Goal: Check status: Check status

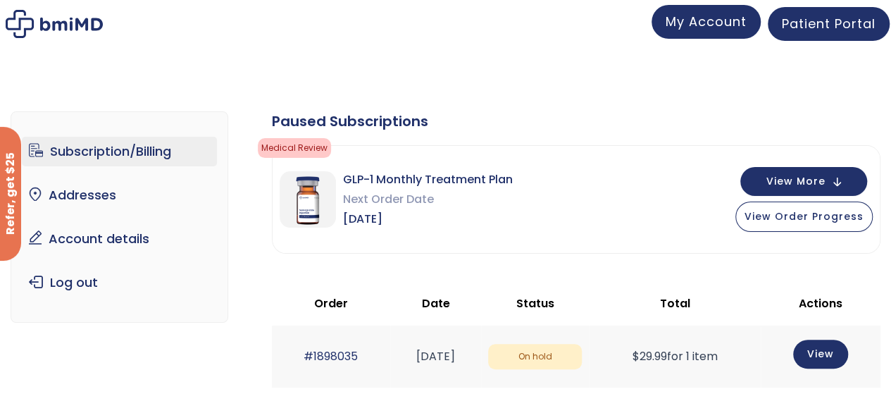
click at [720, 23] on span "My Account" at bounding box center [706, 22] width 81 height 18
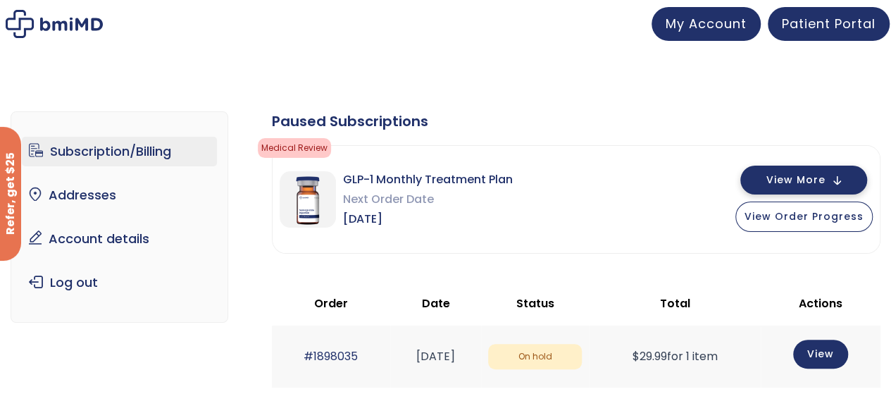
click at [836, 180] on button "View More" at bounding box center [803, 180] width 127 height 29
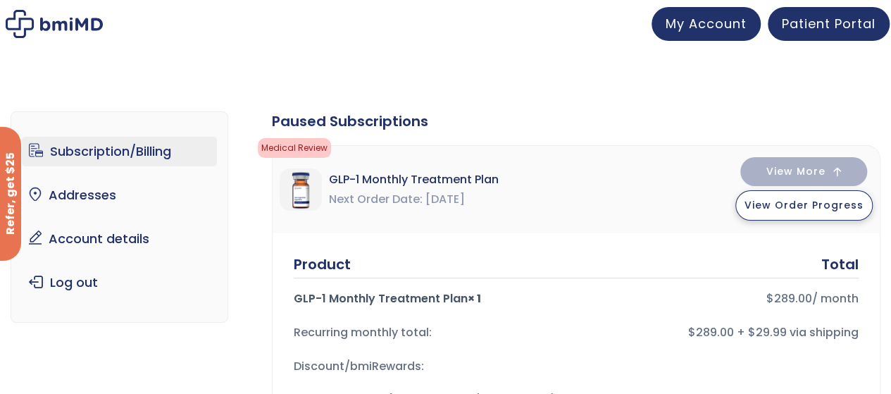
click at [795, 203] on span "View Order Progress" at bounding box center [803, 205] width 119 height 14
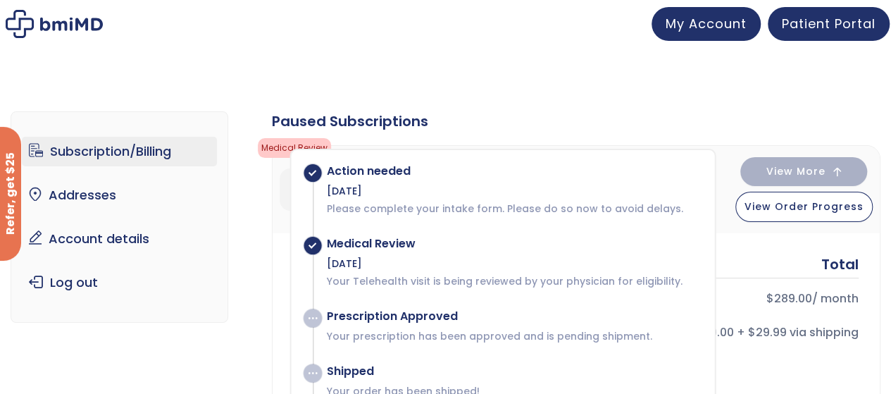
click at [758, 266] on div "Product Total" at bounding box center [576, 264] width 565 height 20
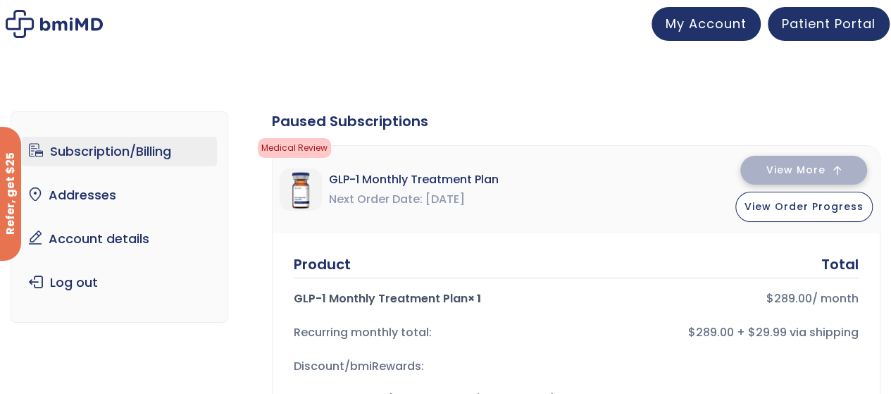
click at [813, 166] on span "View More" at bounding box center [795, 170] width 59 height 9
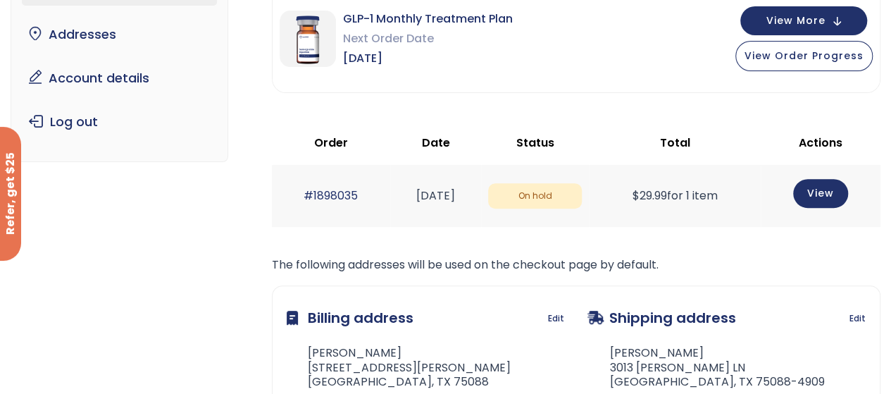
scroll to position [141, 0]
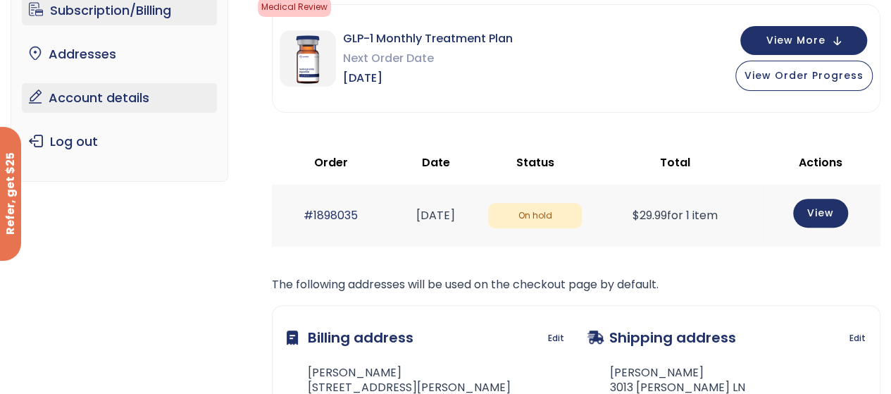
click at [115, 89] on link "Account details" at bounding box center [119, 98] width 195 height 30
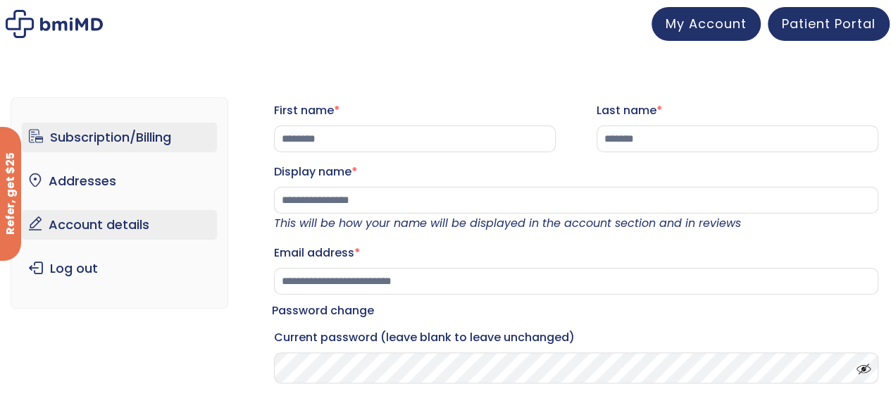
click at [96, 139] on link "Subscription/Billing" at bounding box center [119, 138] width 195 height 30
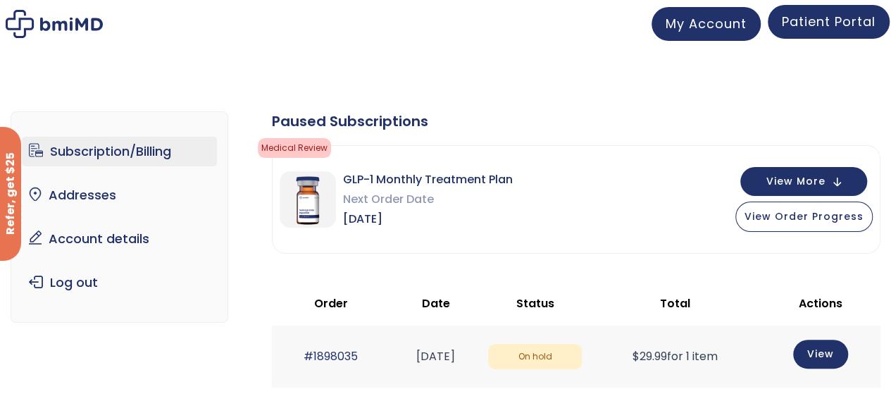
click at [821, 25] on span "Patient Portal" at bounding box center [829, 22] width 94 height 18
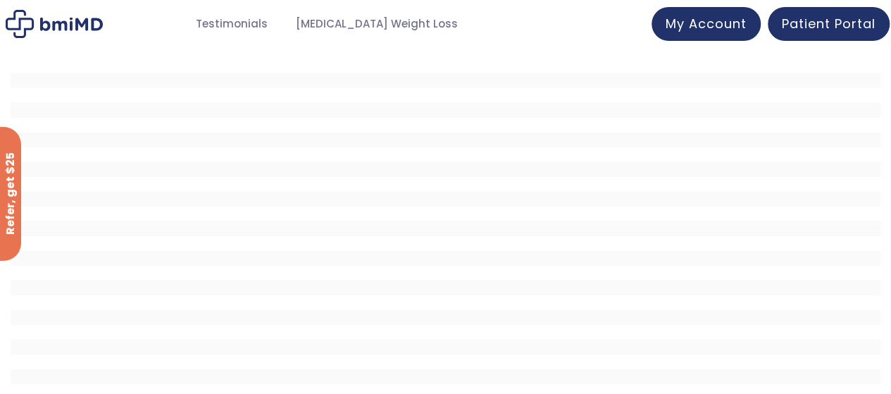
scroll to position [58, 0]
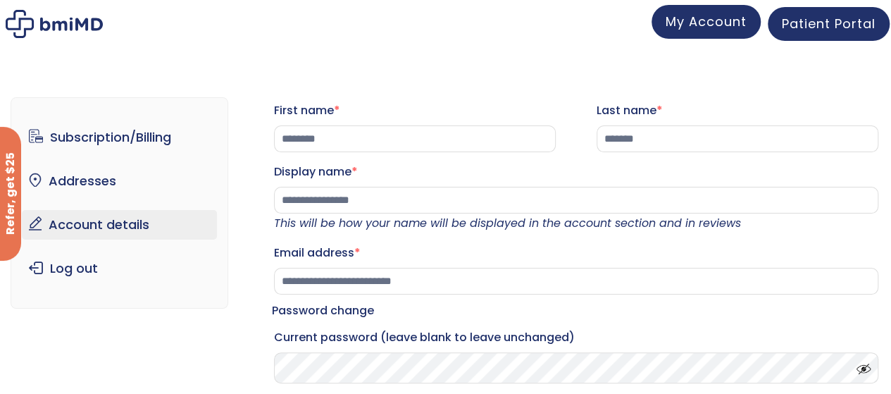
click at [713, 19] on span "My Account" at bounding box center [706, 22] width 81 height 18
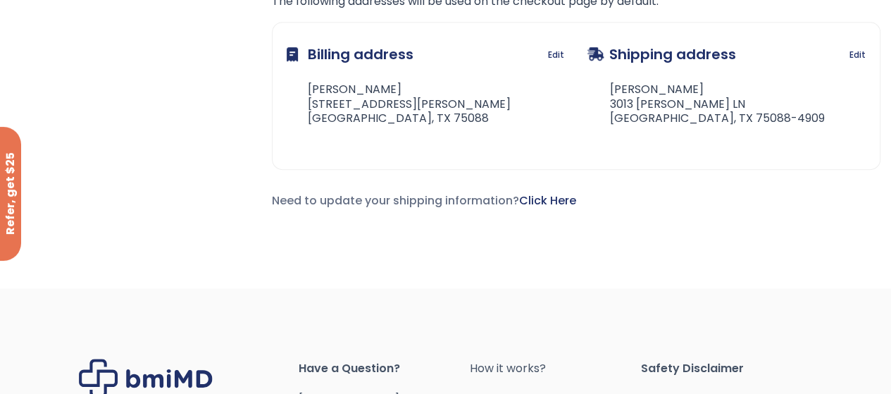
scroll to position [231, 0]
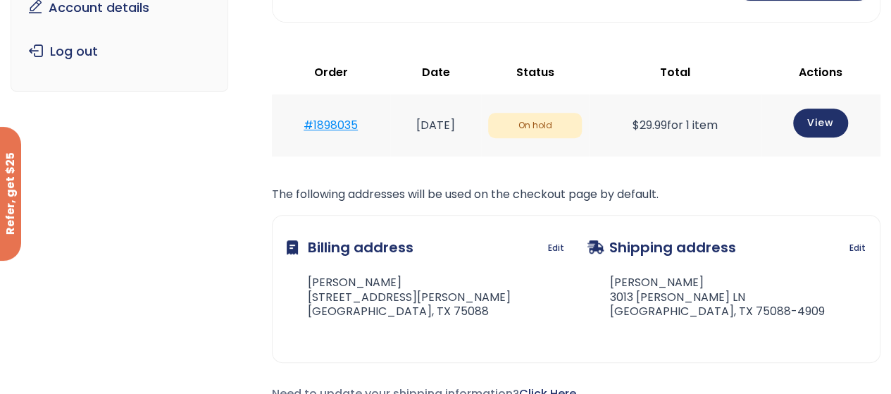
click at [318, 120] on link "#1898035" at bounding box center [331, 125] width 54 height 16
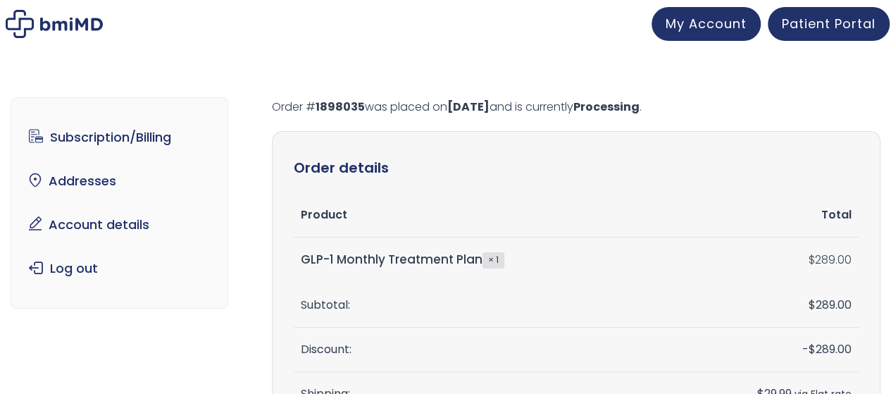
click at [337, 104] on mark "1898035" at bounding box center [340, 107] width 49 height 16
click at [337, 106] on mark "1898035" at bounding box center [340, 107] width 49 height 16
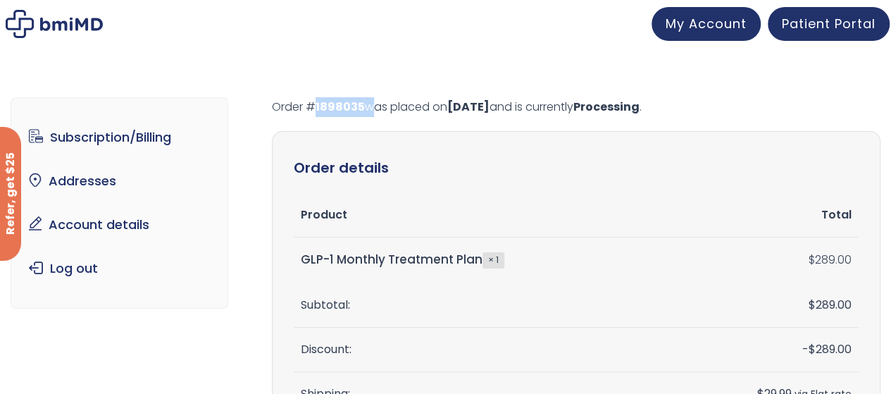
click at [337, 106] on mark "1898035" at bounding box center [340, 107] width 49 height 16
copy p "1898035"
